Goal: Check status: Check status

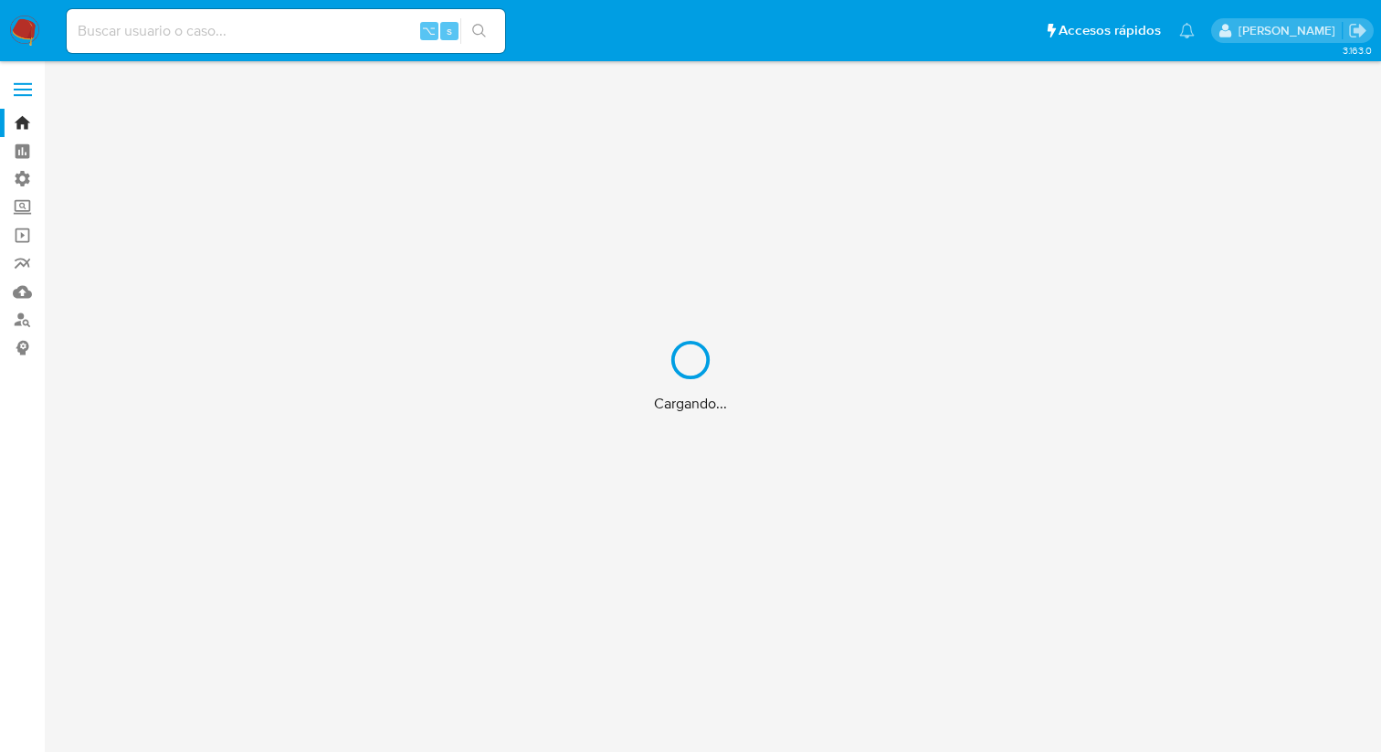
click at [187, 21] on div "Cargando..." at bounding box center [690, 376] width 1381 height 752
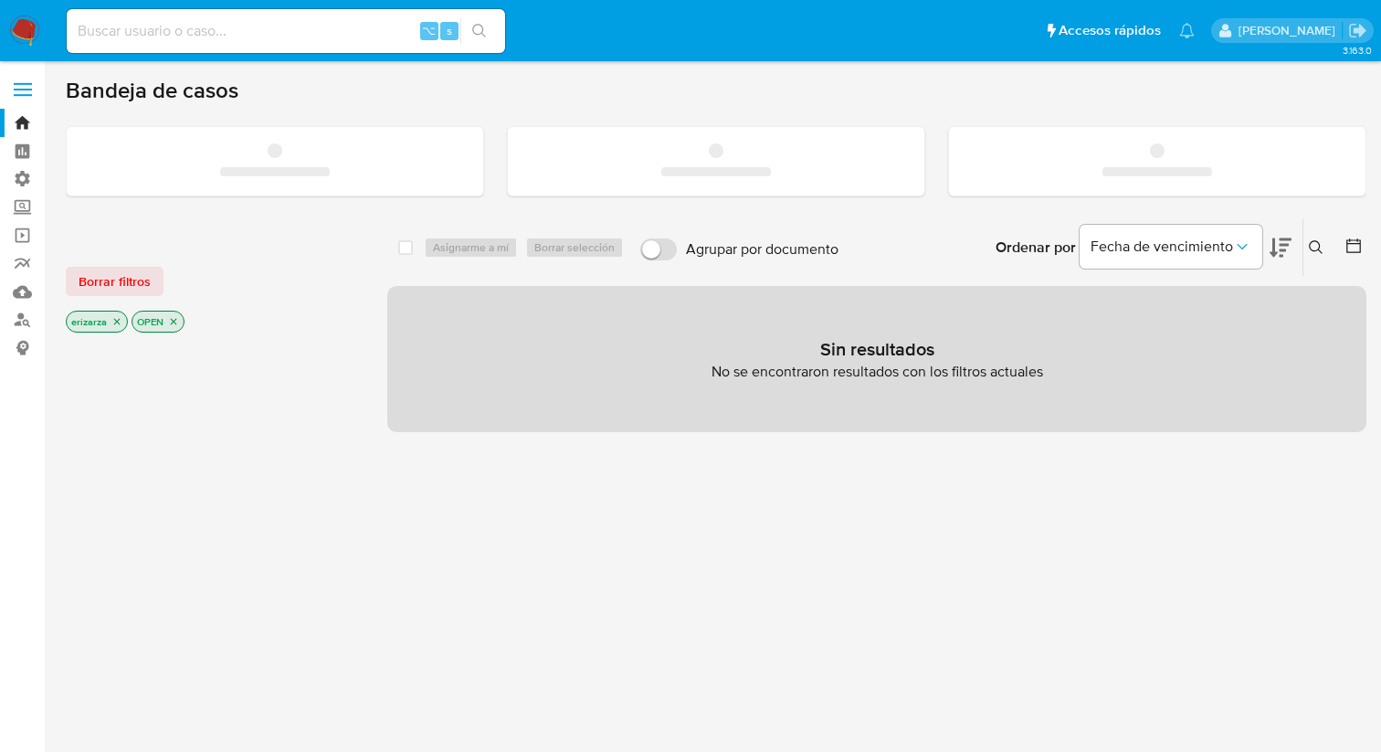
click at [167, 26] on input at bounding box center [286, 31] width 438 height 24
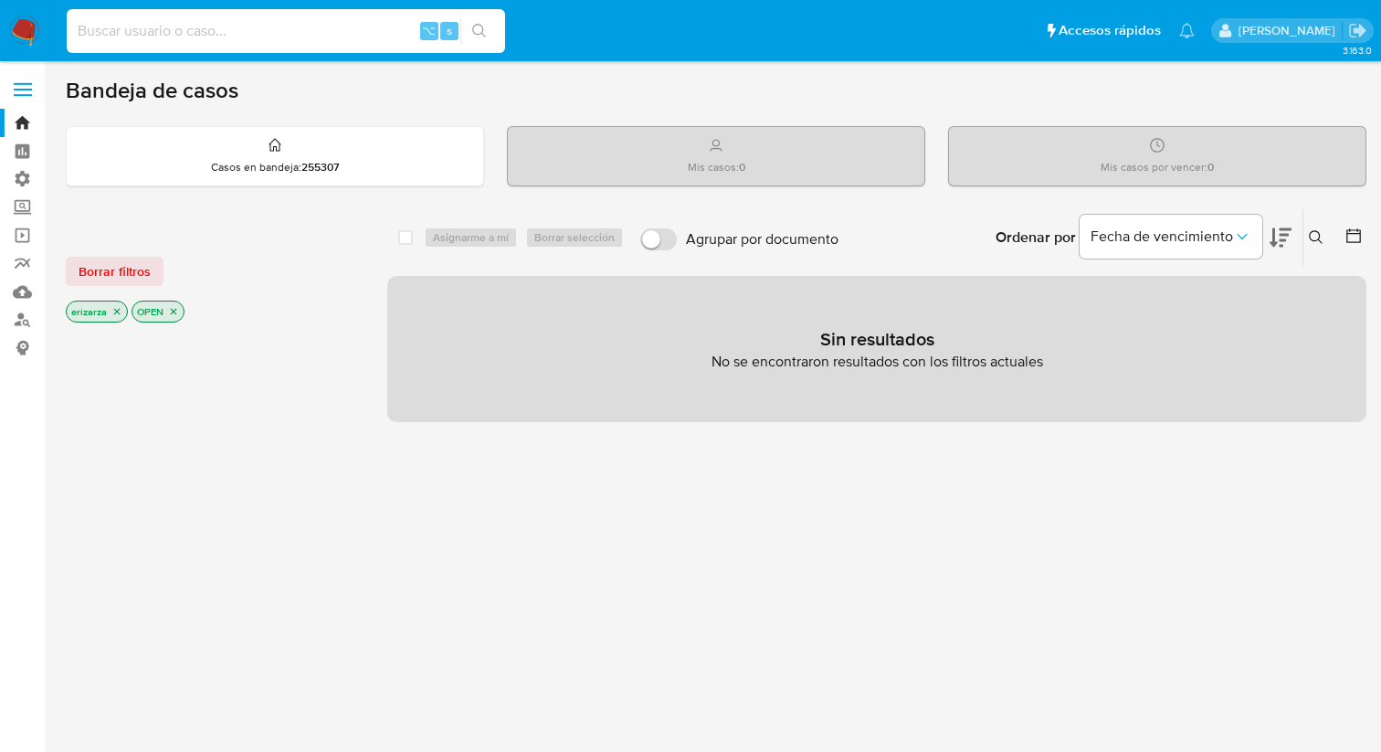
paste input "733894581"
type input "733894581"
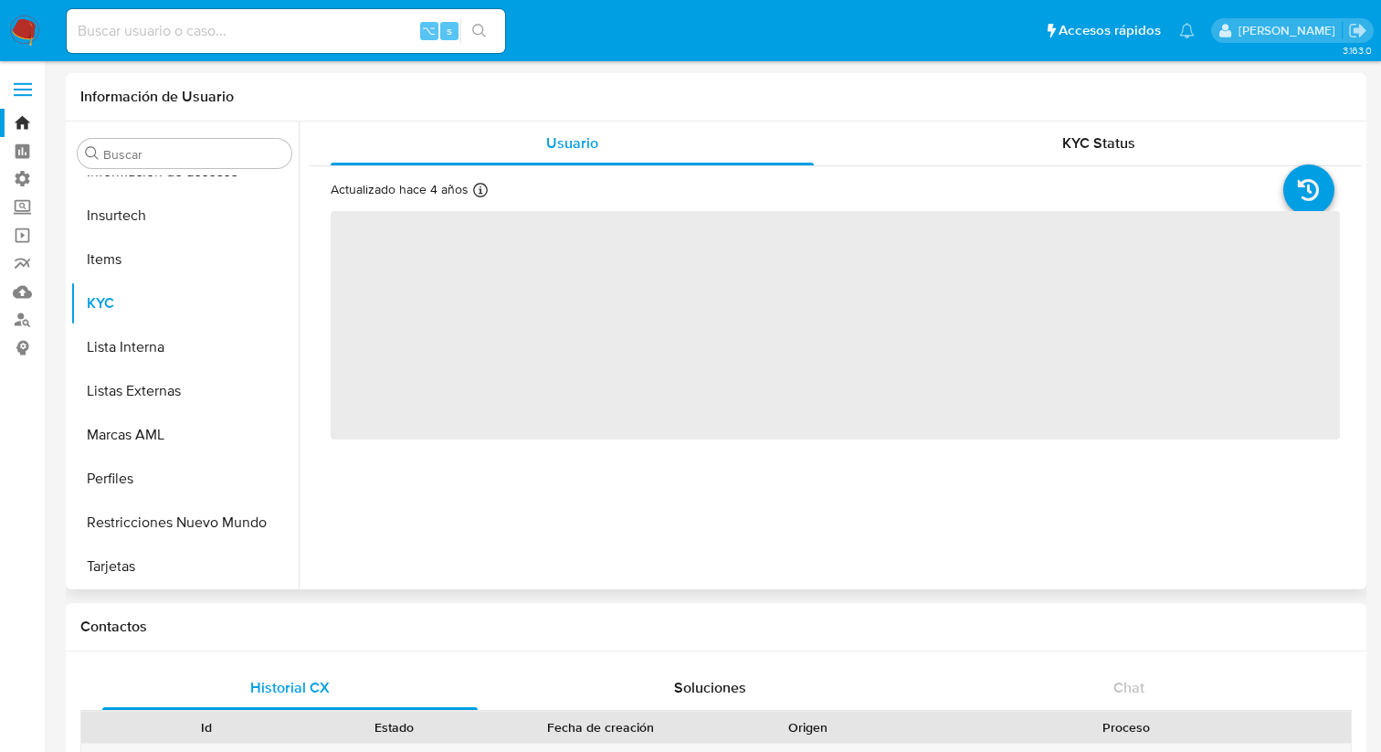
scroll to position [903, 0]
select select "10"
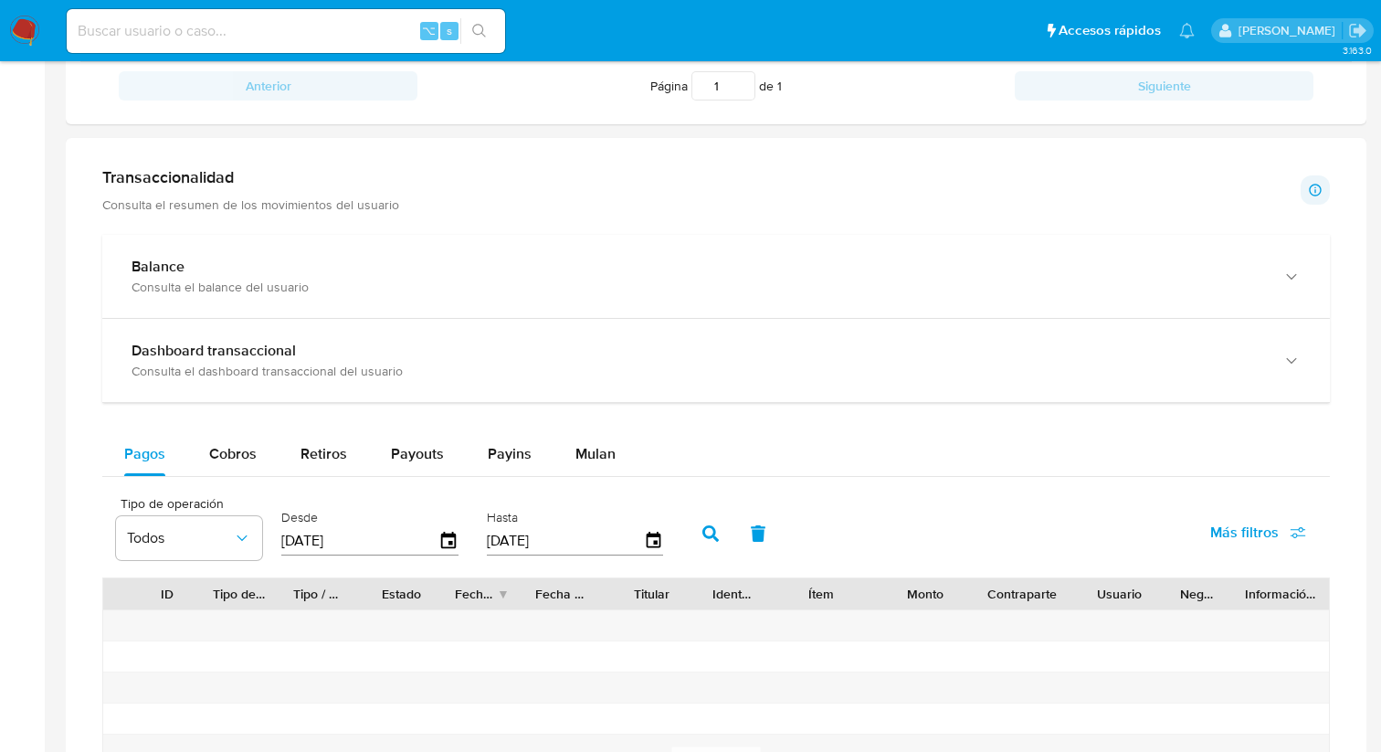
scroll to position [835, 0]
click at [248, 444] on div "Cobros" at bounding box center [232, 455] width 47 height 44
select select "10"
click at [309, 458] on span "Retiros" at bounding box center [323, 454] width 47 height 21
select select "10"
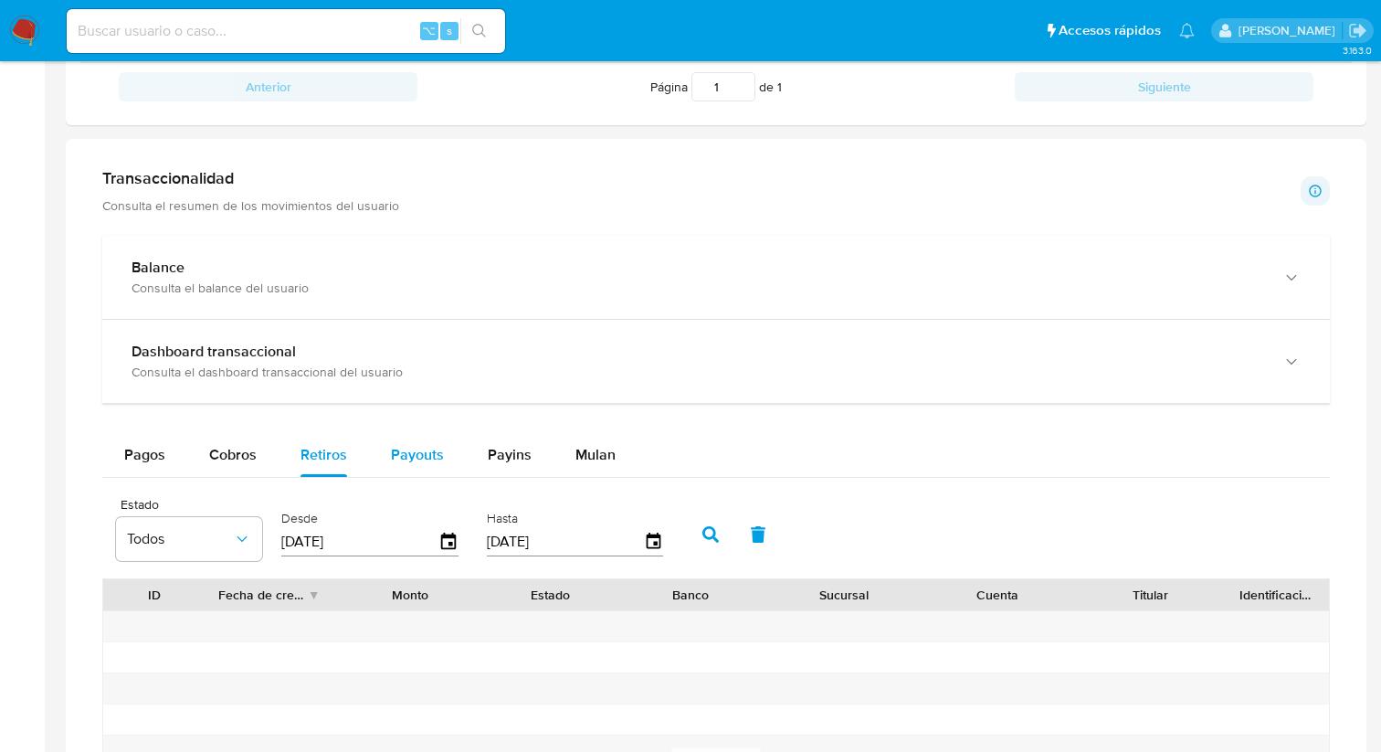
click at [386, 460] on button "Payouts" at bounding box center [417, 455] width 97 height 44
select select "10"
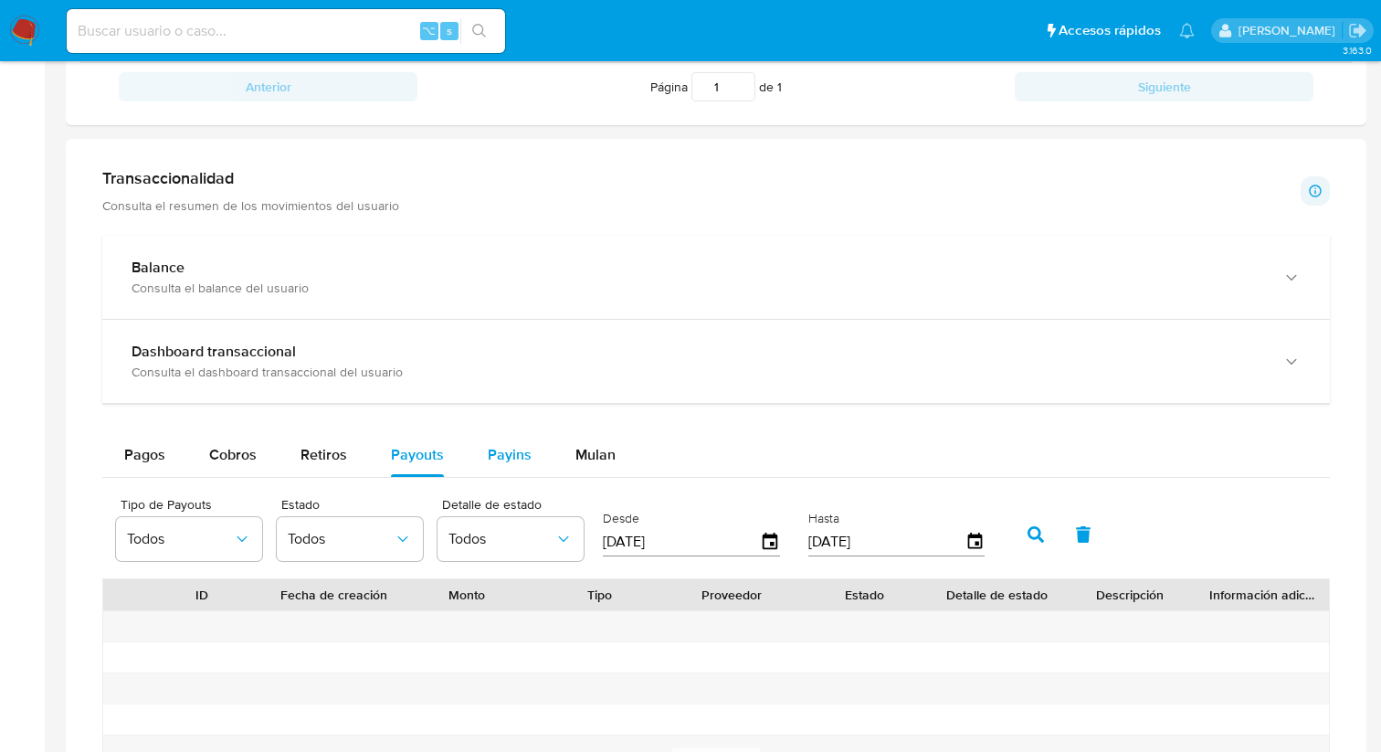
click at [480, 471] on button "Payins" at bounding box center [510, 455] width 88 height 44
select select "10"
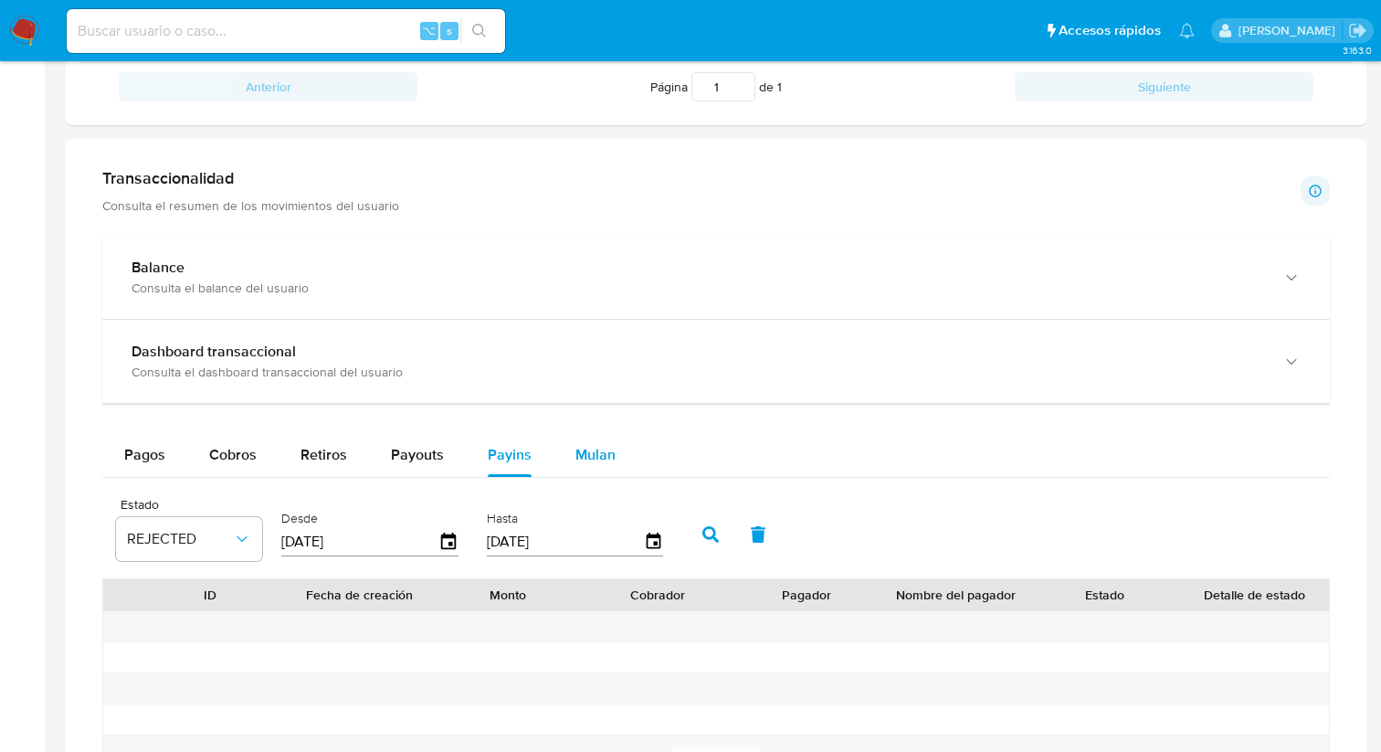
click at [557, 468] on button "Mulan" at bounding box center [595, 455] width 84 height 44
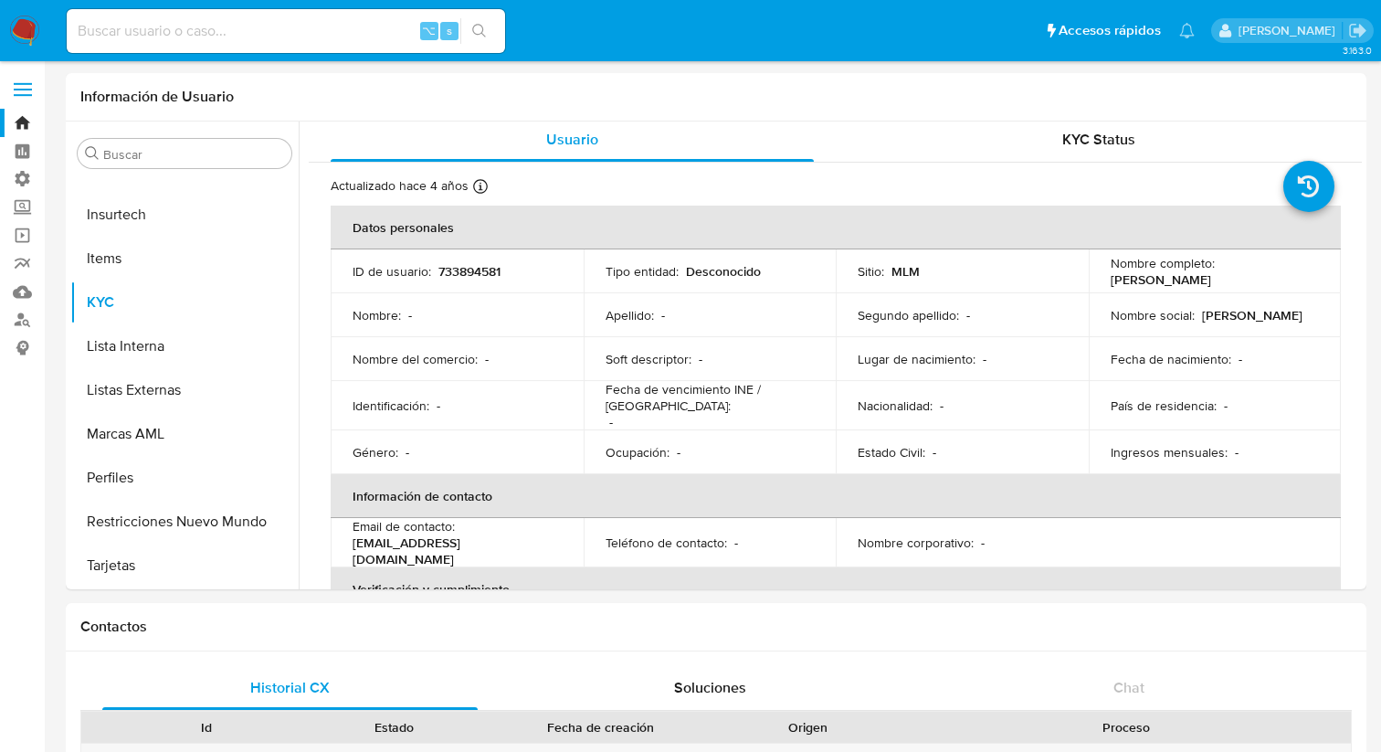
scroll to position [0, 0]
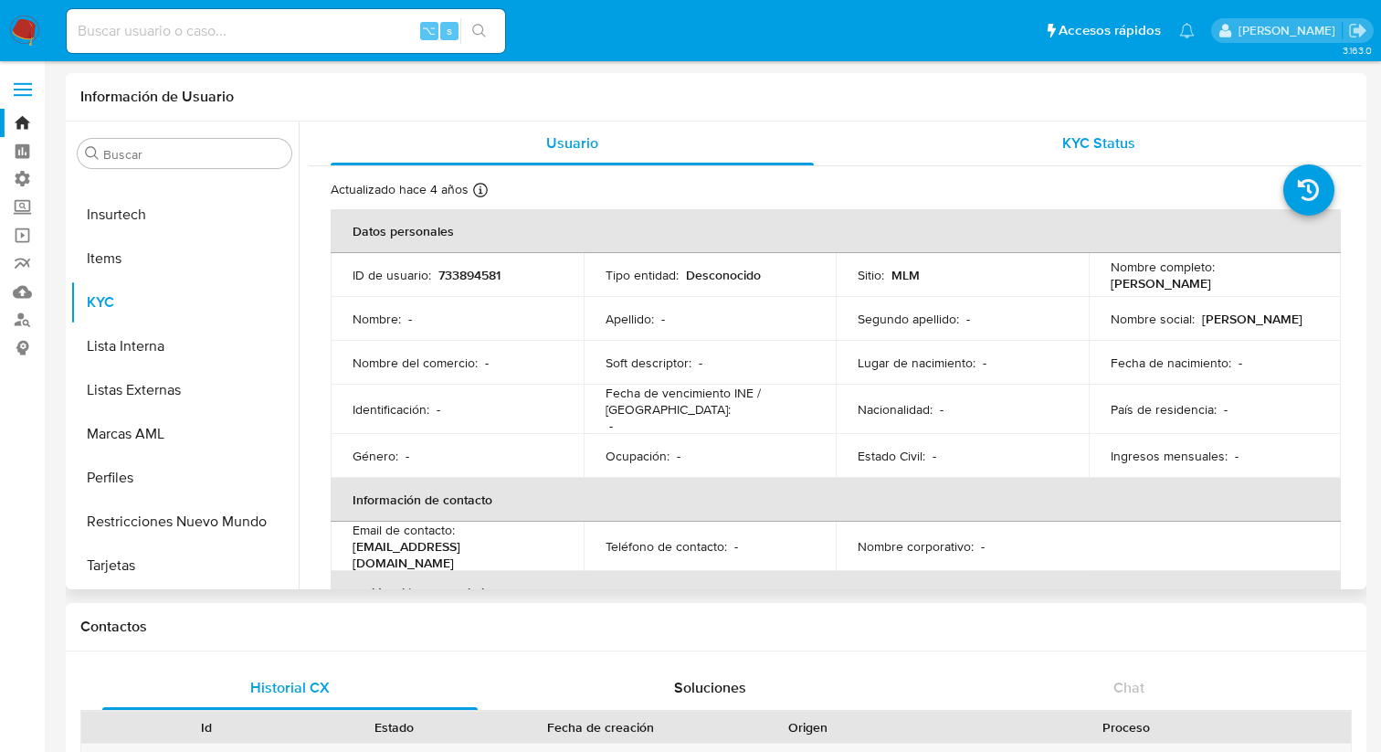
click at [963, 142] on div "KYC Status" at bounding box center [1099, 143] width 483 height 44
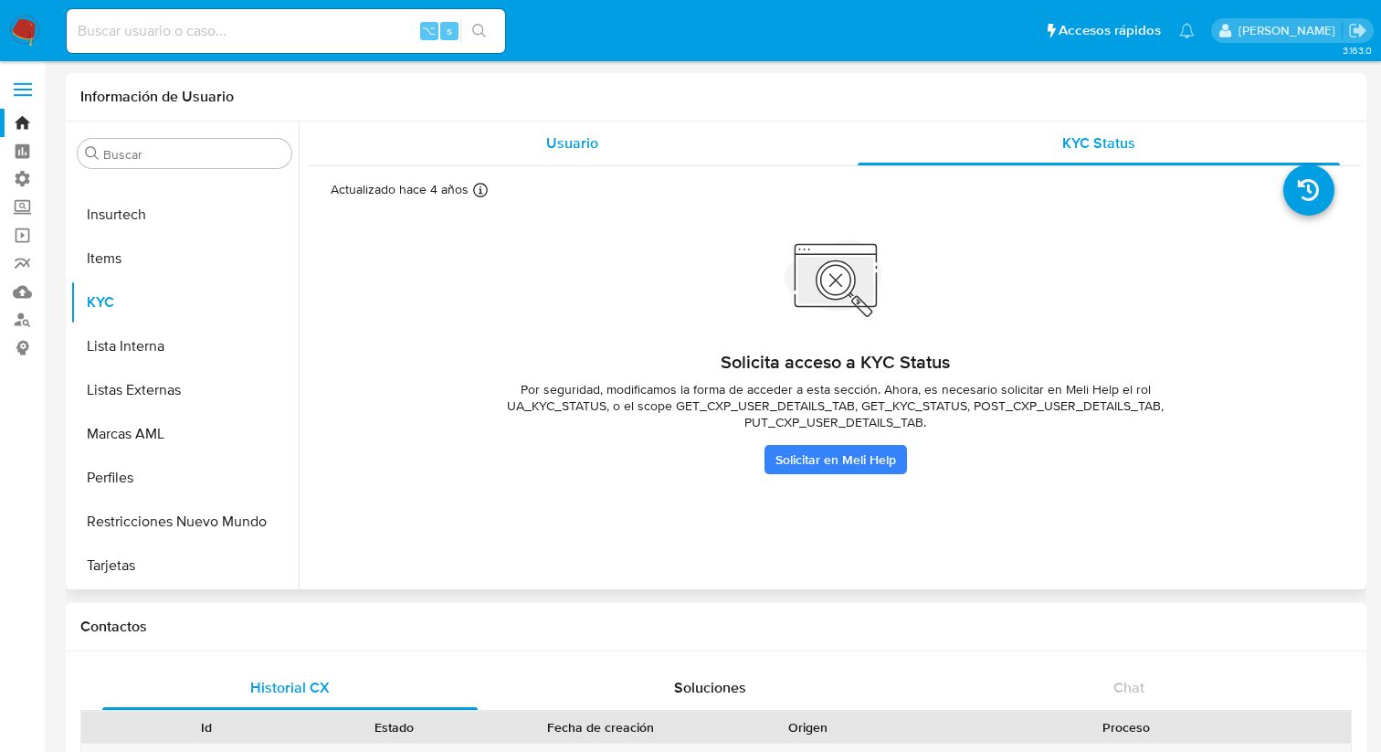
click at [586, 136] on span "Usuario" at bounding box center [572, 142] width 52 height 21
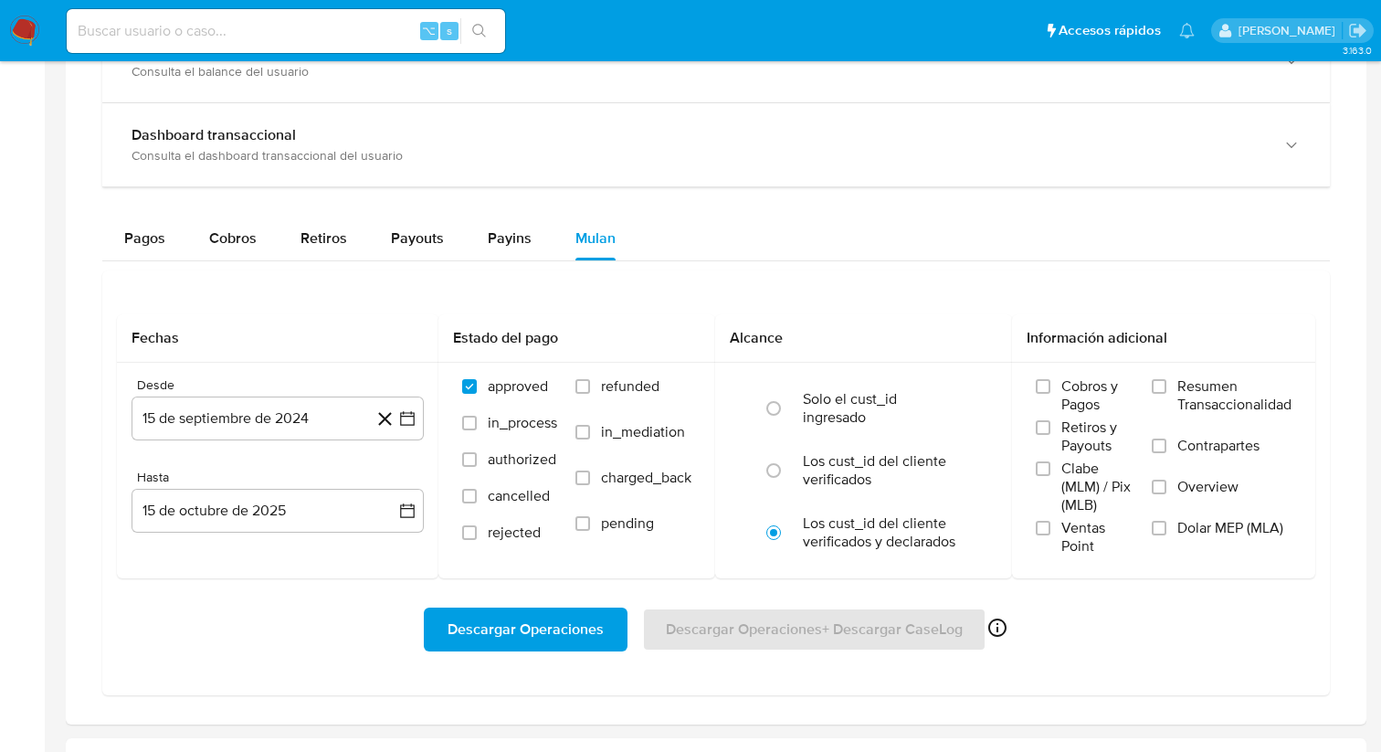
scroll to position [1067, 0]
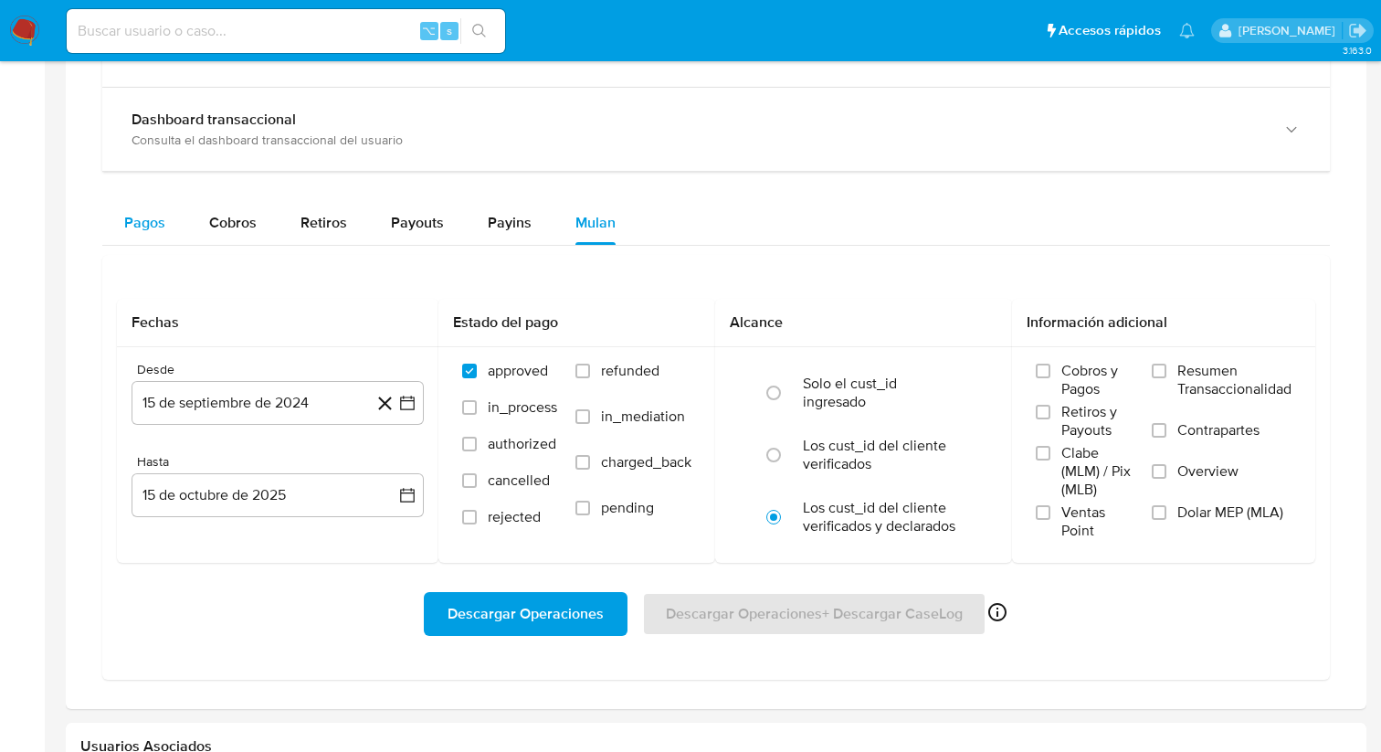
click at [148, 232] on span "Pagos" at bounding box center [144, 222] width 41 height 21
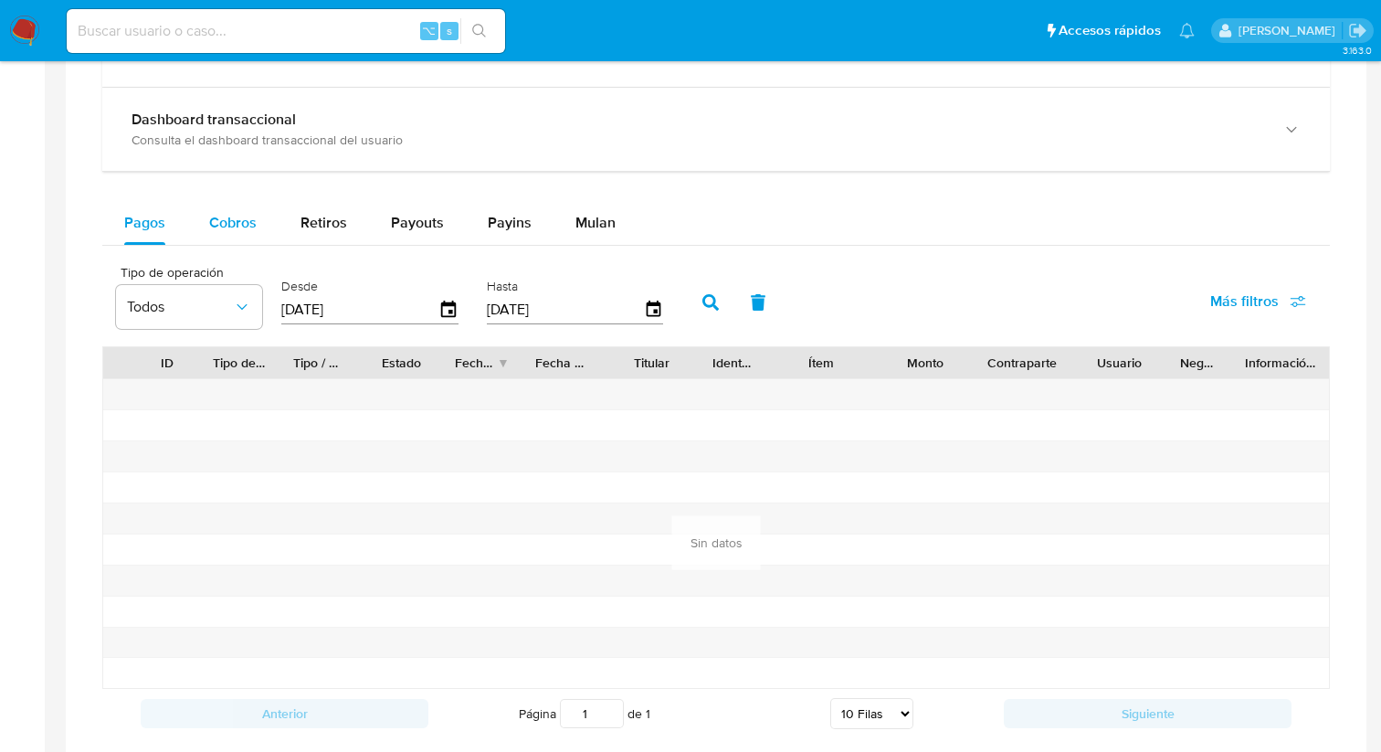
click at [217, 229] on span "Cobros" at bounding box center [232, 222] width 47 height 21
click at [309, 231] on span "Retiros" at bounding box center [323, 222] width 47 height 21
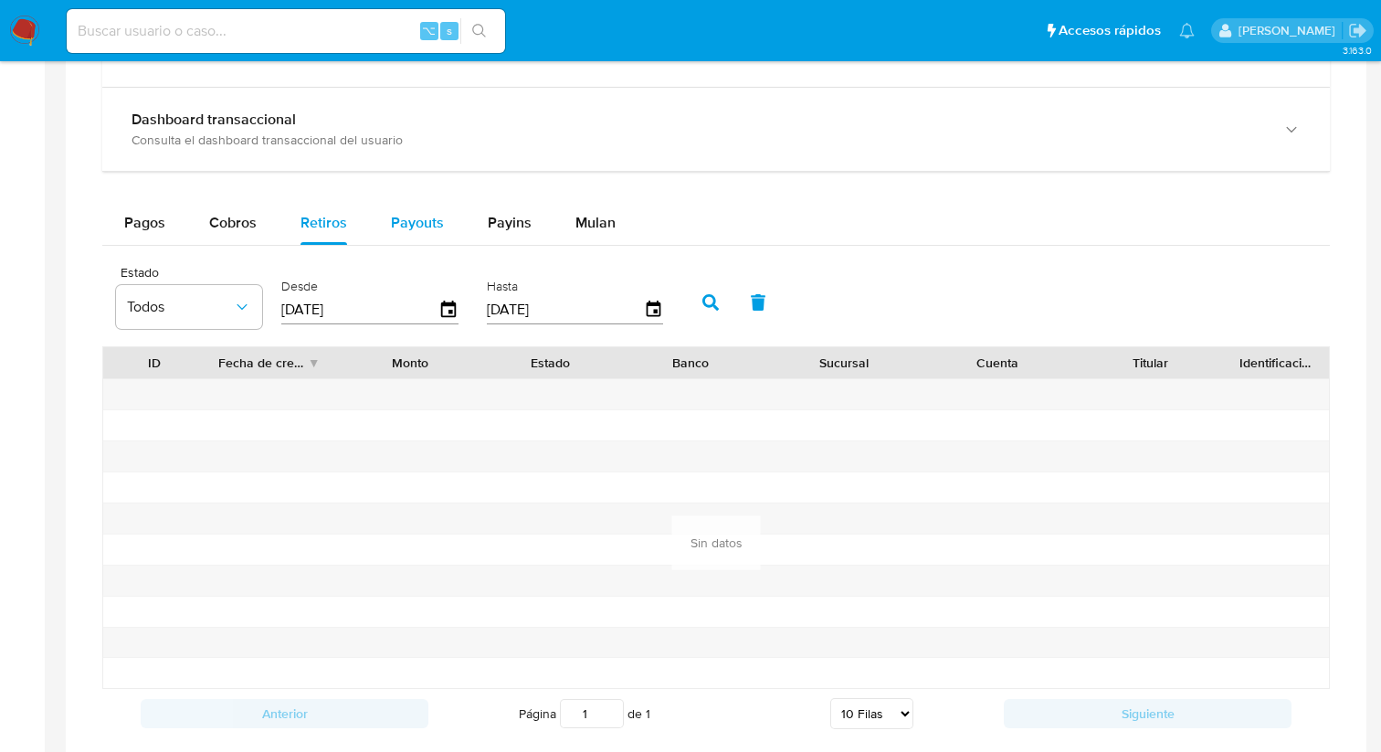
click at [409, 226] on span "Payouts" at bounding box center [417, 222] width 53 height 21
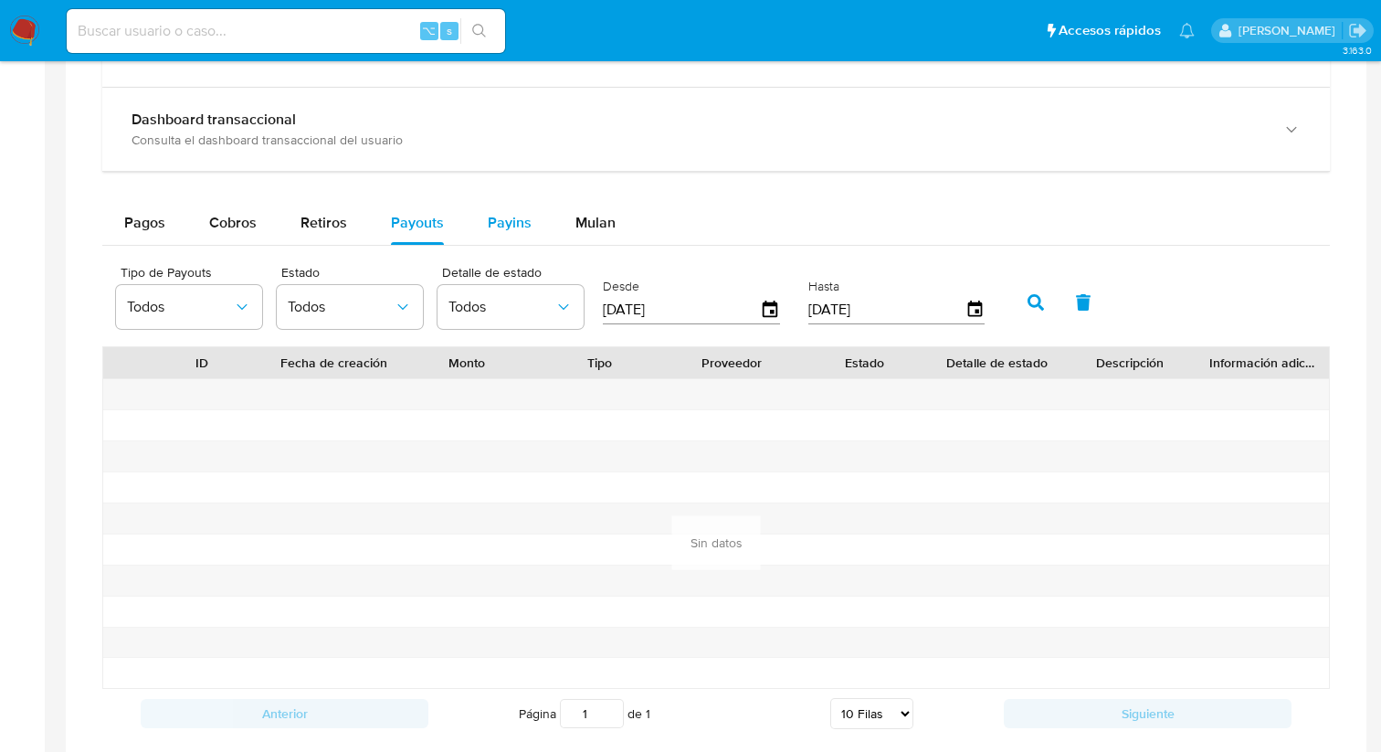
click at [506, 221] on span "Payins" at bounding box center [510, 222] width 44 height 21
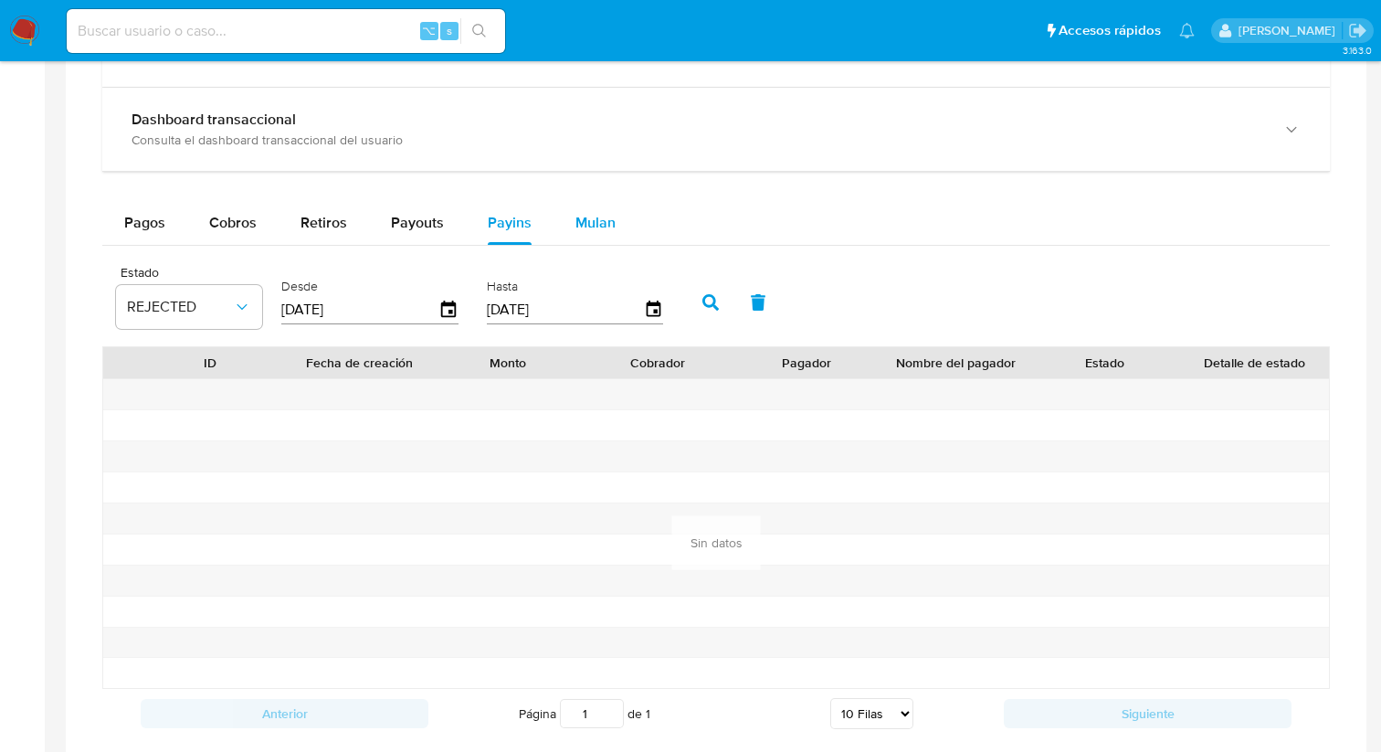
click at [575, 214] on span "Mulan" at bounding box center [595, 222] width 40 height 21
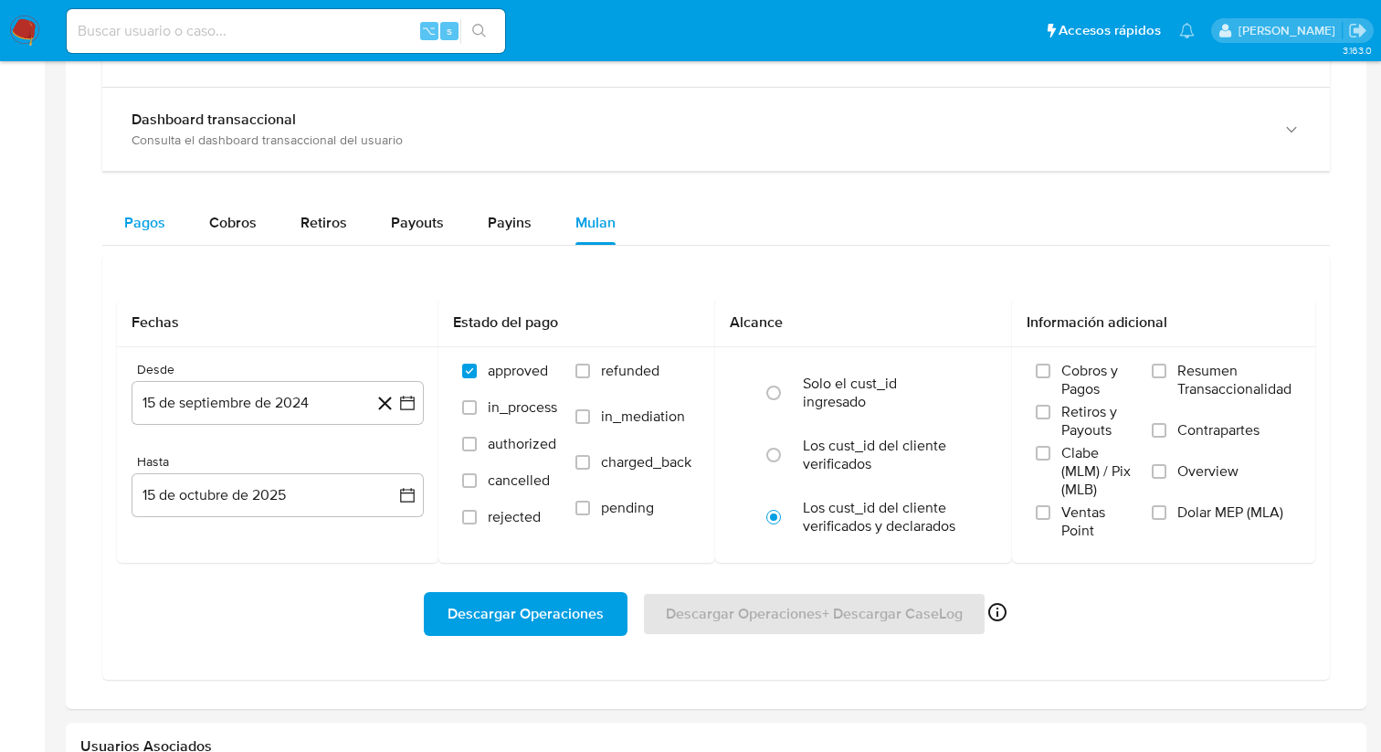
click at [161, 229] on span "Pagos" at bounding box center [144, 222] width 41 height 21
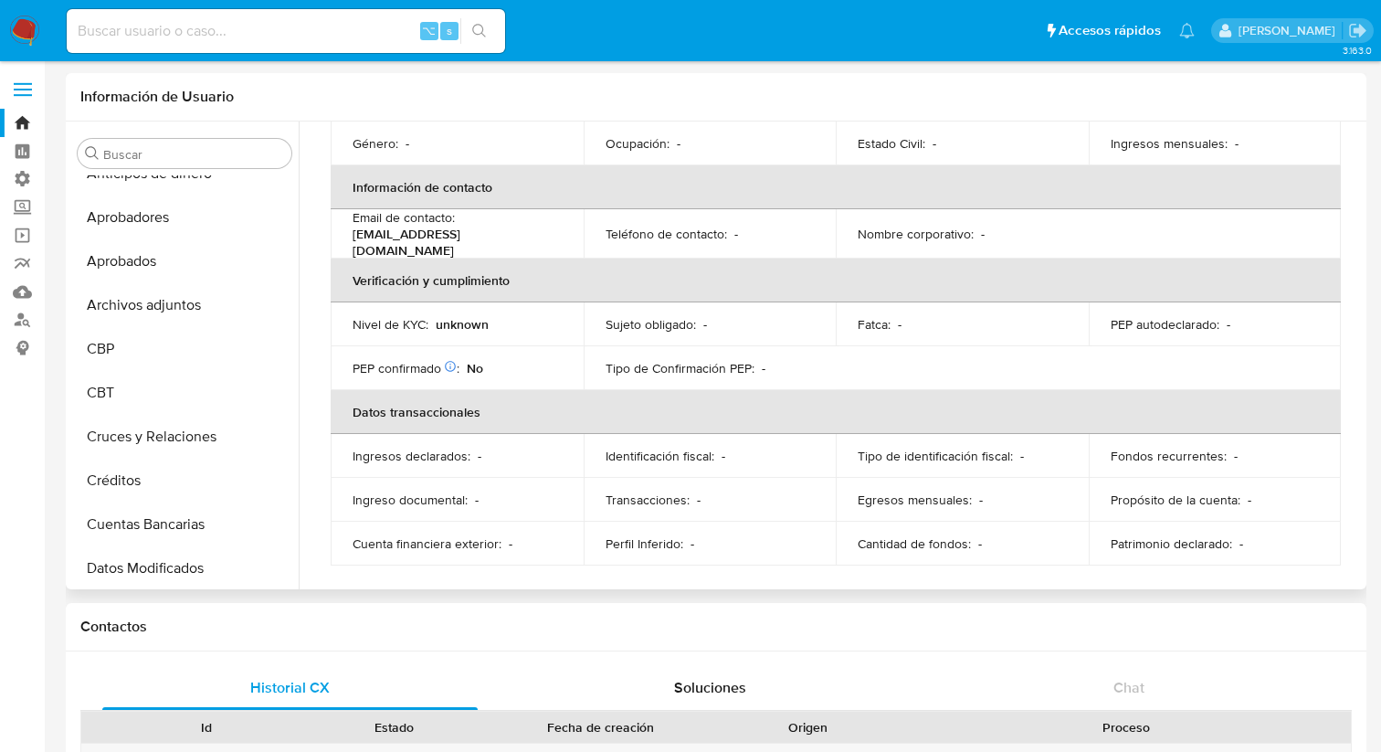
scroll to position [0, 0]
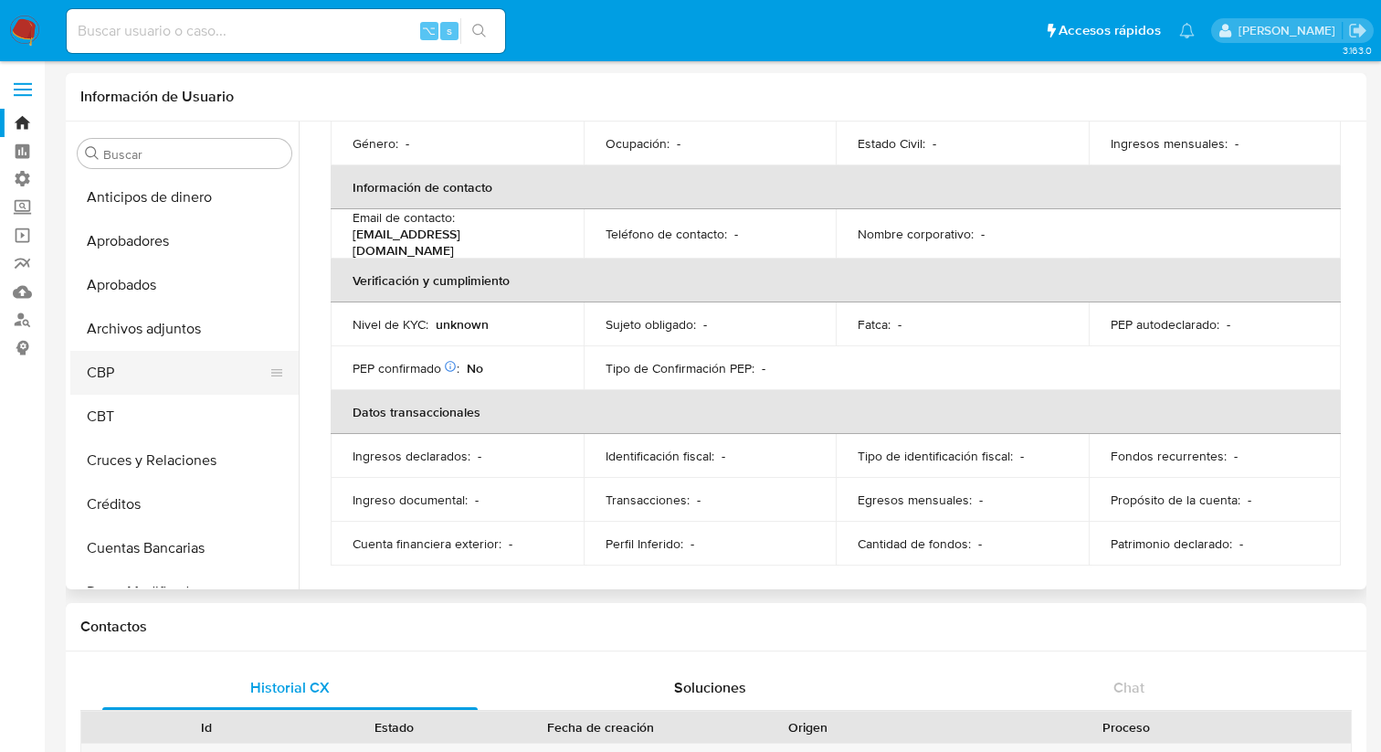
click at [143, 381] on button "CBP" at bounding box center [177, 373] width 214 height 44
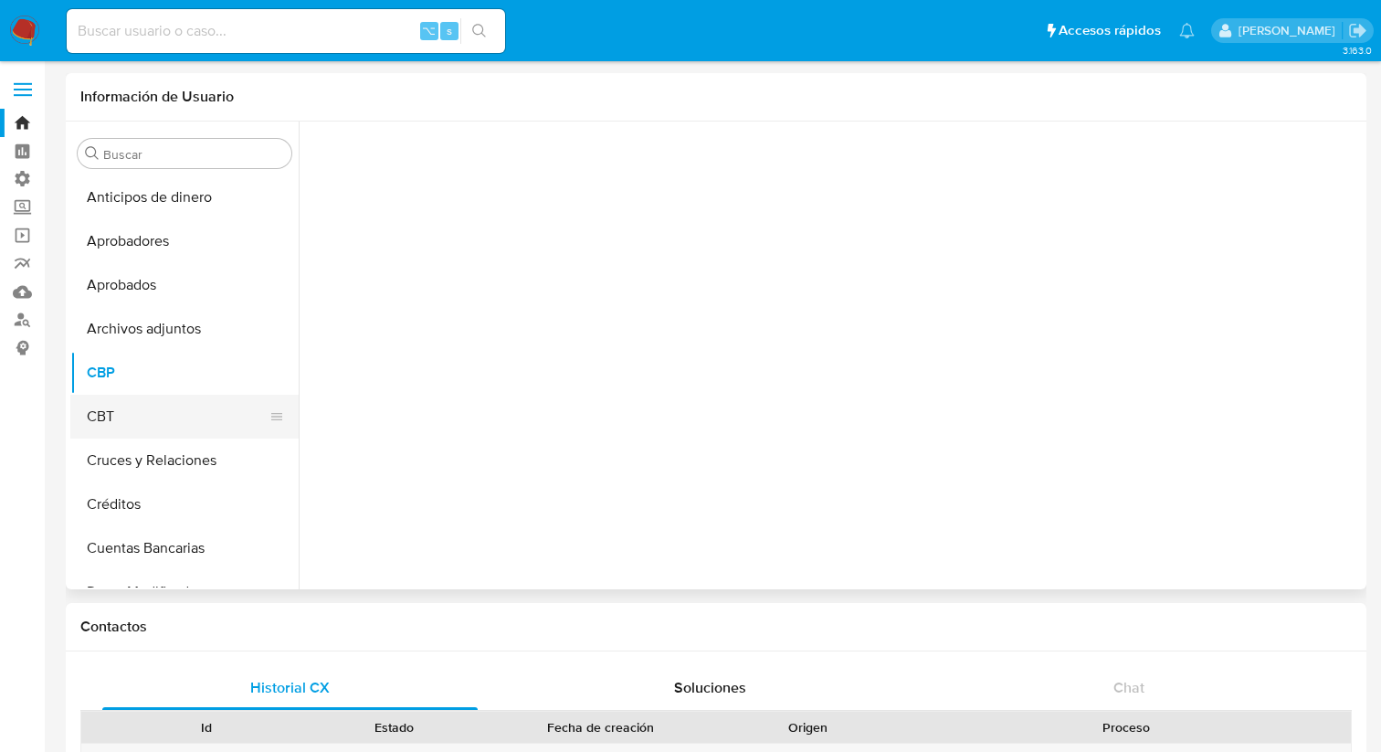
click at [132, 406] on button "CBT" at bounding box center [177, 417] width 214 height 44
